Goal: Check status: Check status

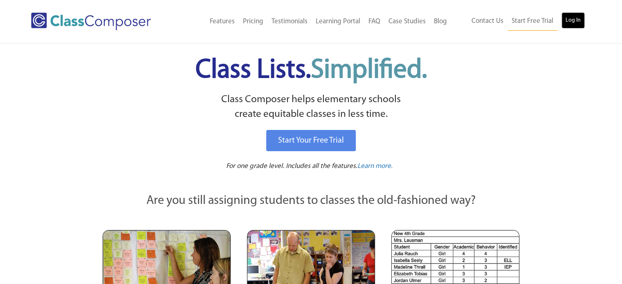
click at [571, 21] on link "Log In" at bounding box center [572, 20] width 23 height 16
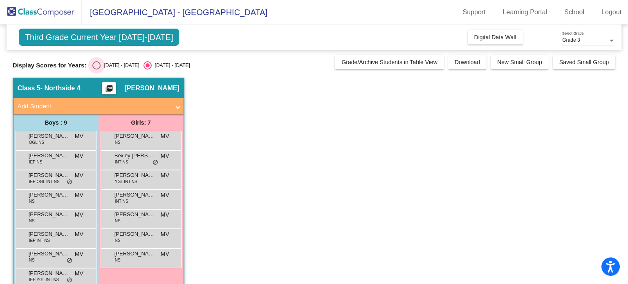
click at [96, 67] on div "Select an option" at bounding box center [96, 65] width 8 height 8
click at [96, 69] on input "[DATE] - [DATE]" at bounding box center [96, 69] width 0 height 0
radio input "true"
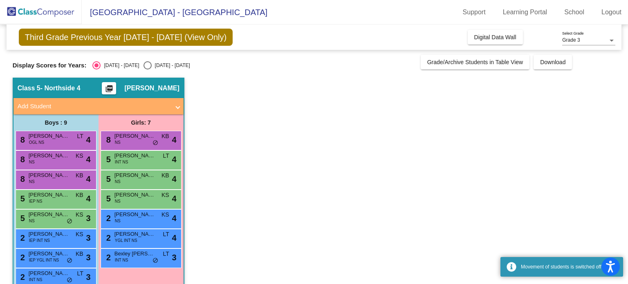
scroll to position [36, 0]
